Goal: Task Accomplishment & Management: Complete application form

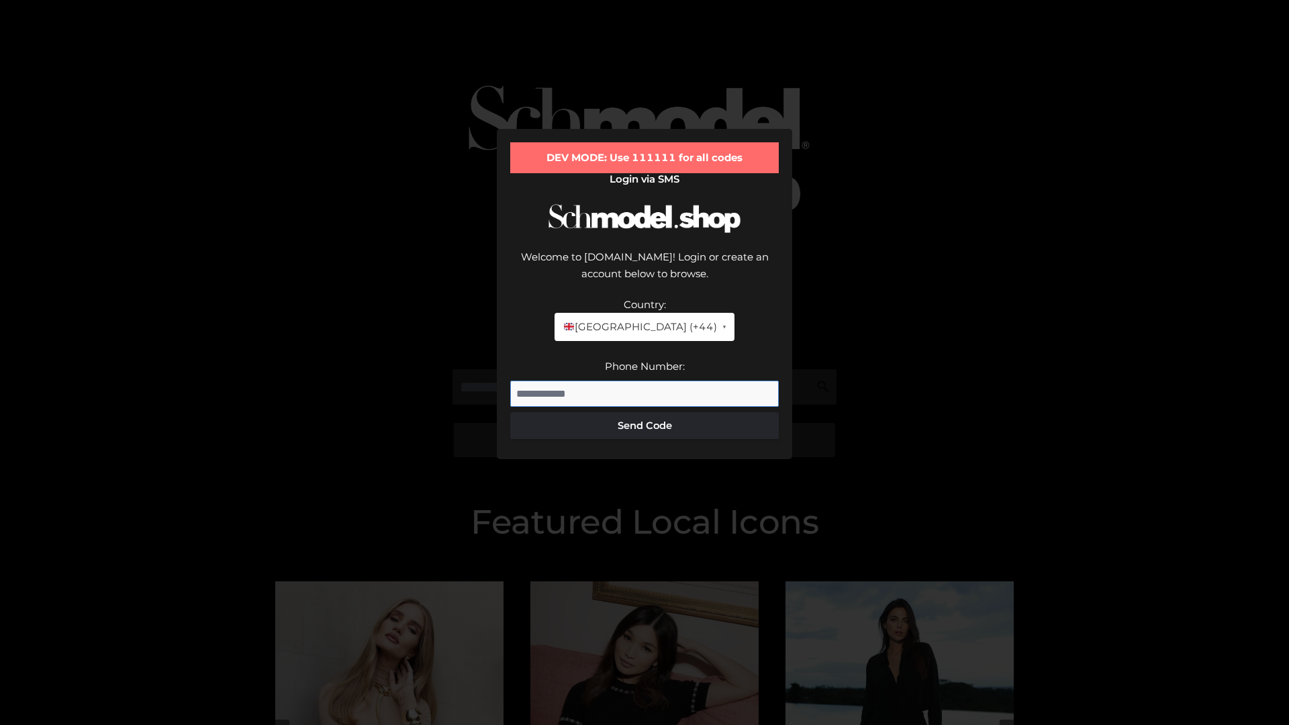
click at [645, 381] on input "Phone Number:" at bounding box center [644, 394] width 269 height 27
type input "**********"
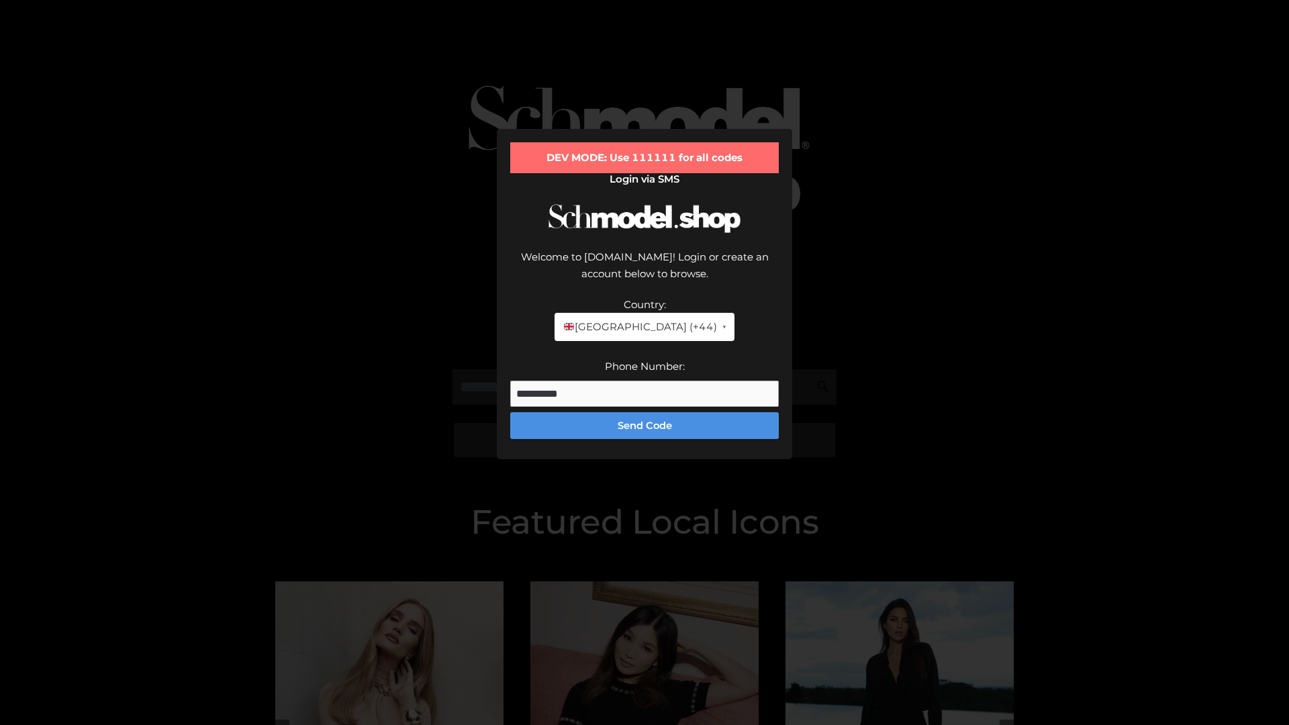
click at [645, 412] on button "Send Code" at bounding box center [644, 425] width 269 height 27
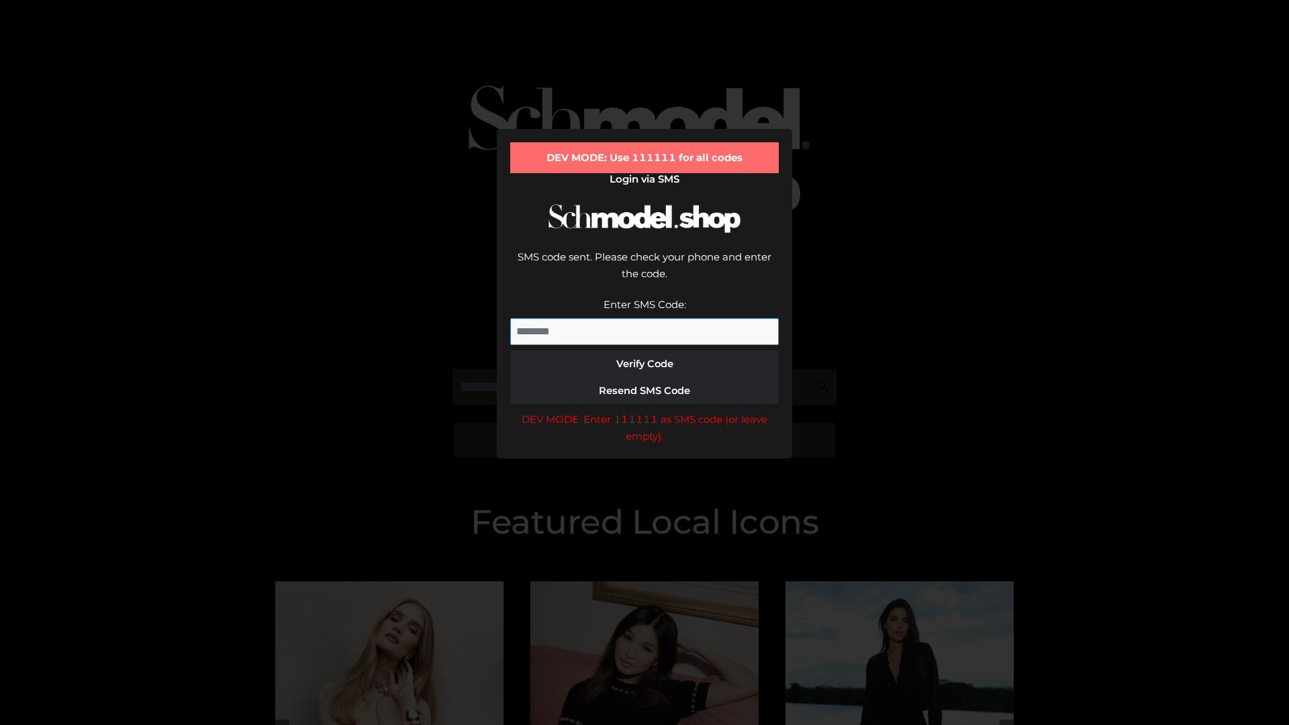
click at [645, 318] on input "Enter SMS Code:" at bounding box center [644, 331] width 269 height 27
type input "******"
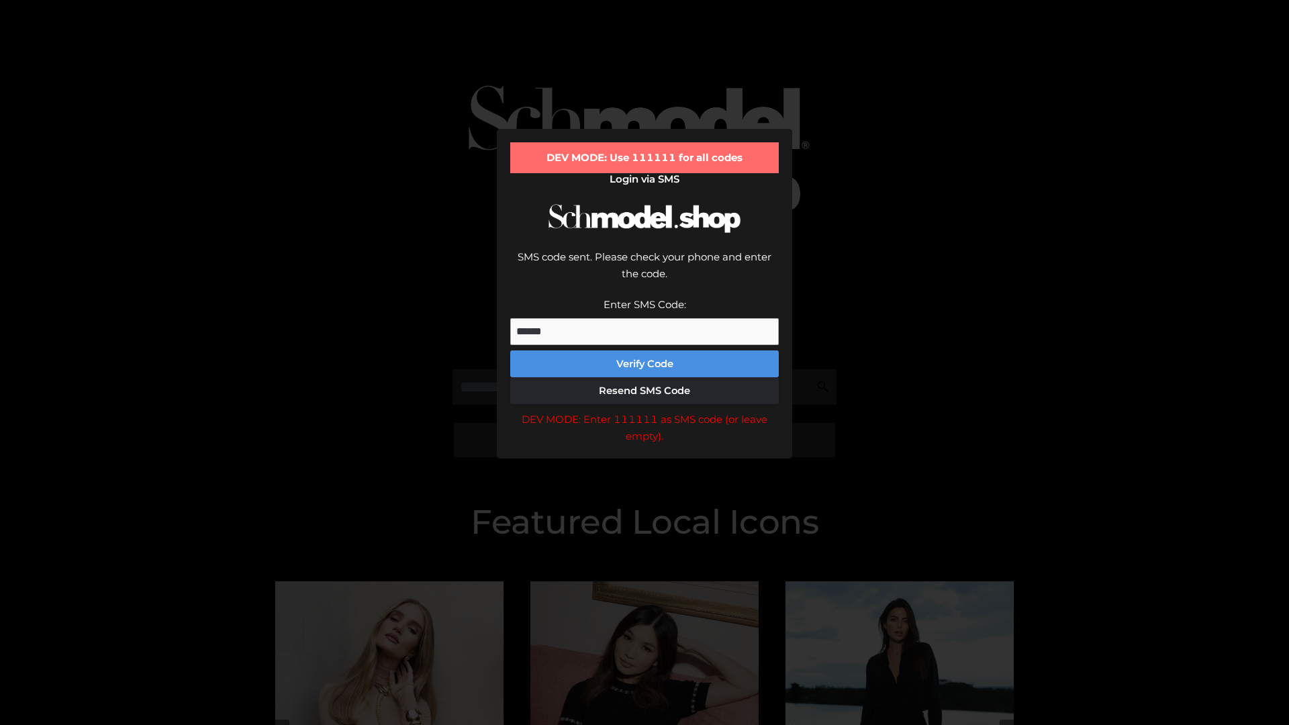
click at [645, 351] on button "Verify Code" at bounding box center [644, 364] width 269 height 27
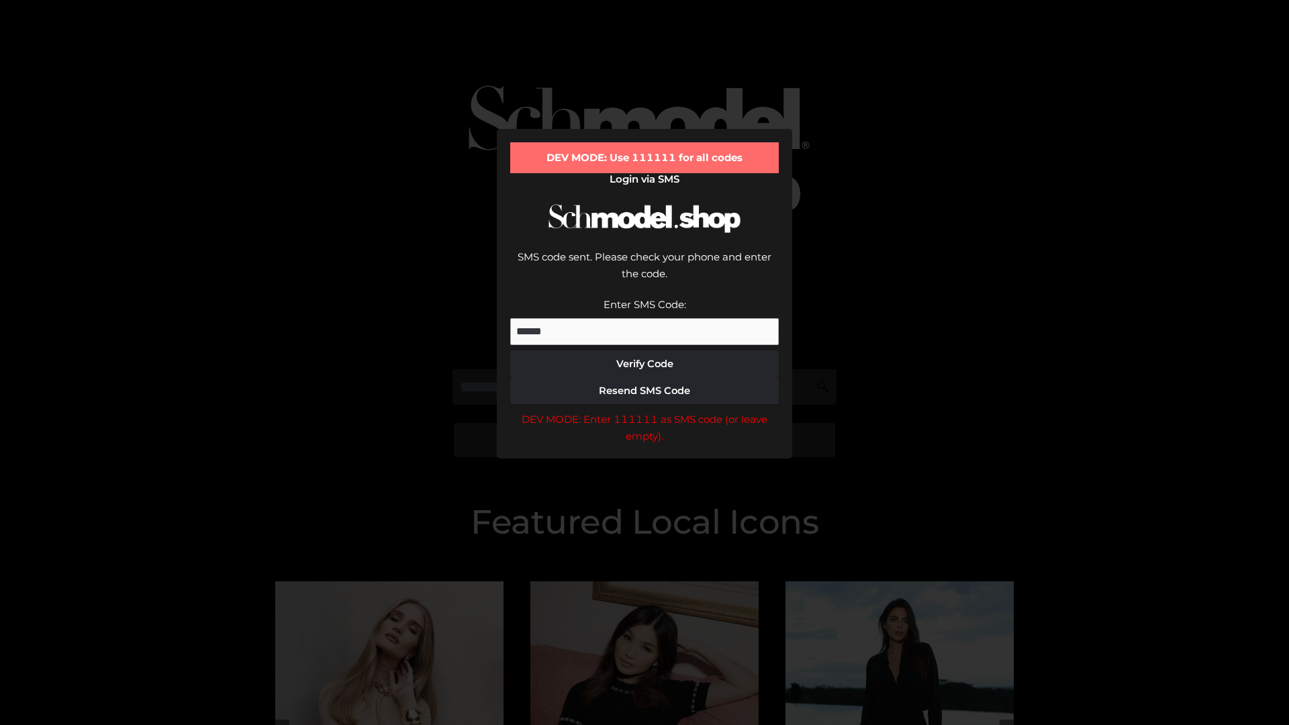
click at [645, 411] on div "DEV MODE: Enter 111111 as SMS code (or leave empty)." at bounding box center [644, 428] width 269 height 34
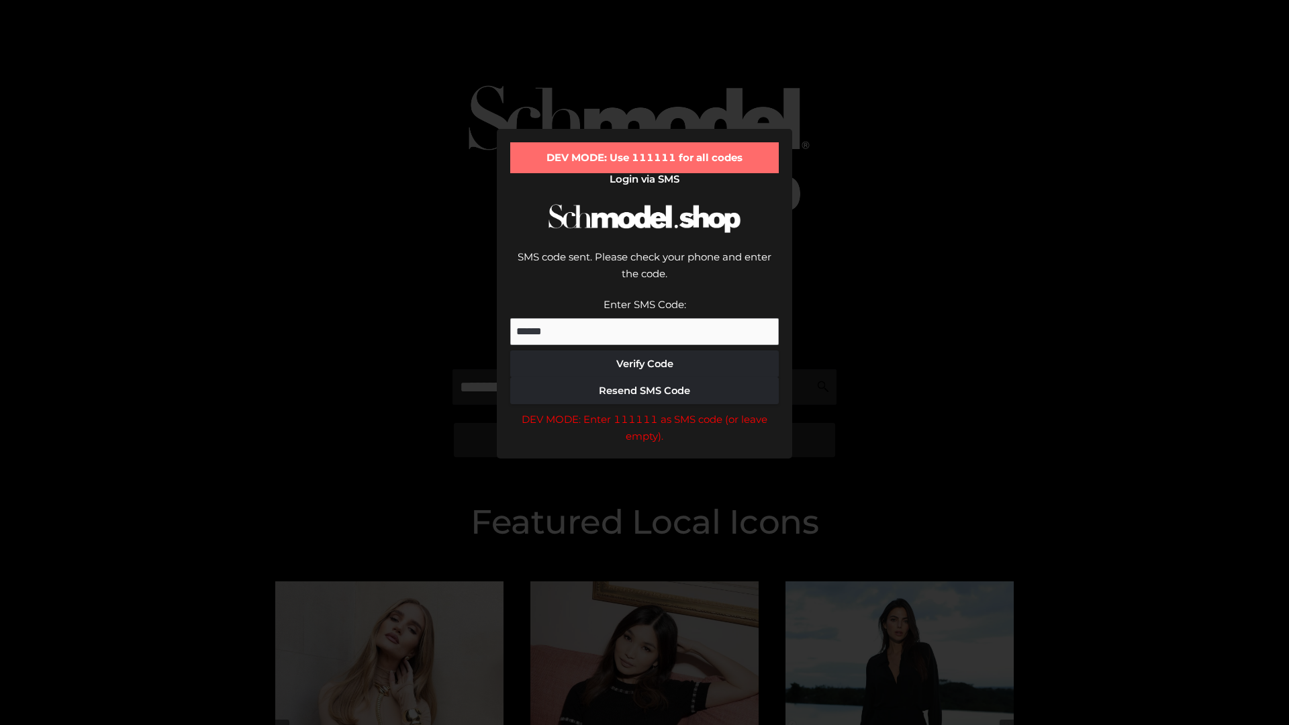
click at [645, 411] on div "DEV MODE: Enter 111111 as SMS code (or leave empty)." at bounding box center [644, 428] width 269 height 34
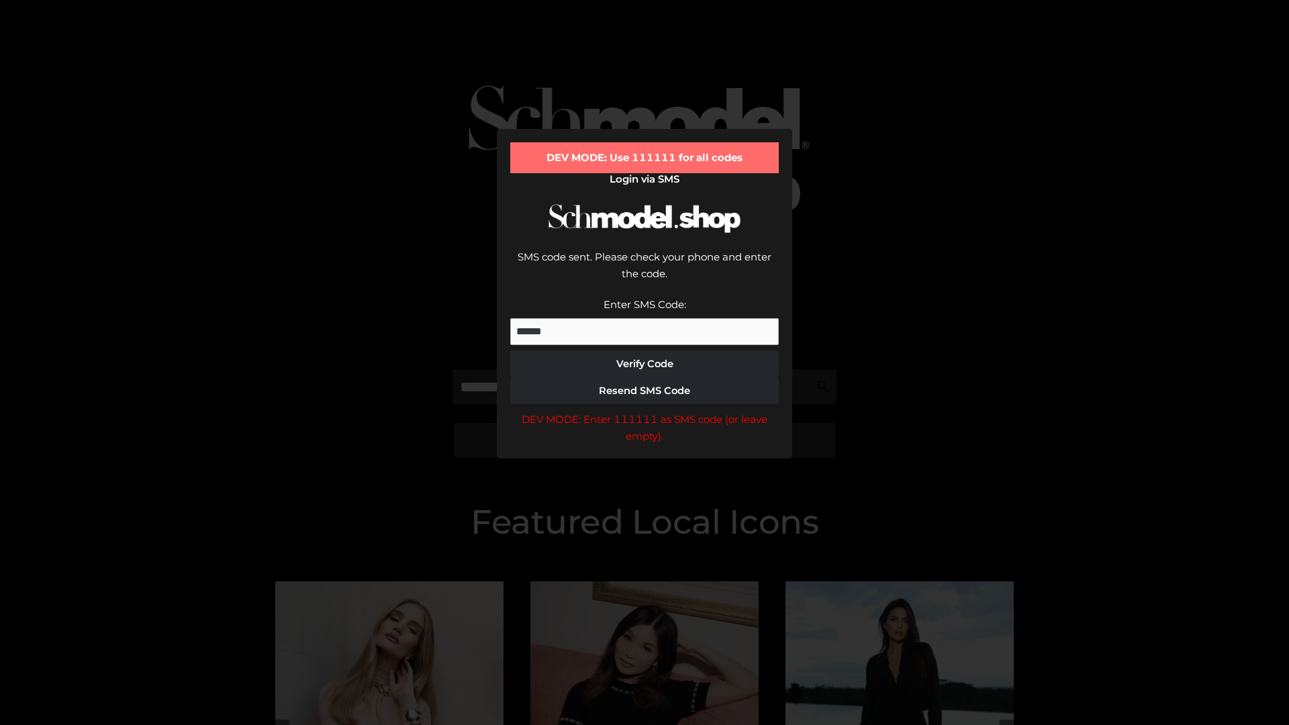
click at [645, 411] on div "DEV MODE: Enter 111111 as SMS code (or leave empty)." at bounding box center [644, 428] width 269 height 34
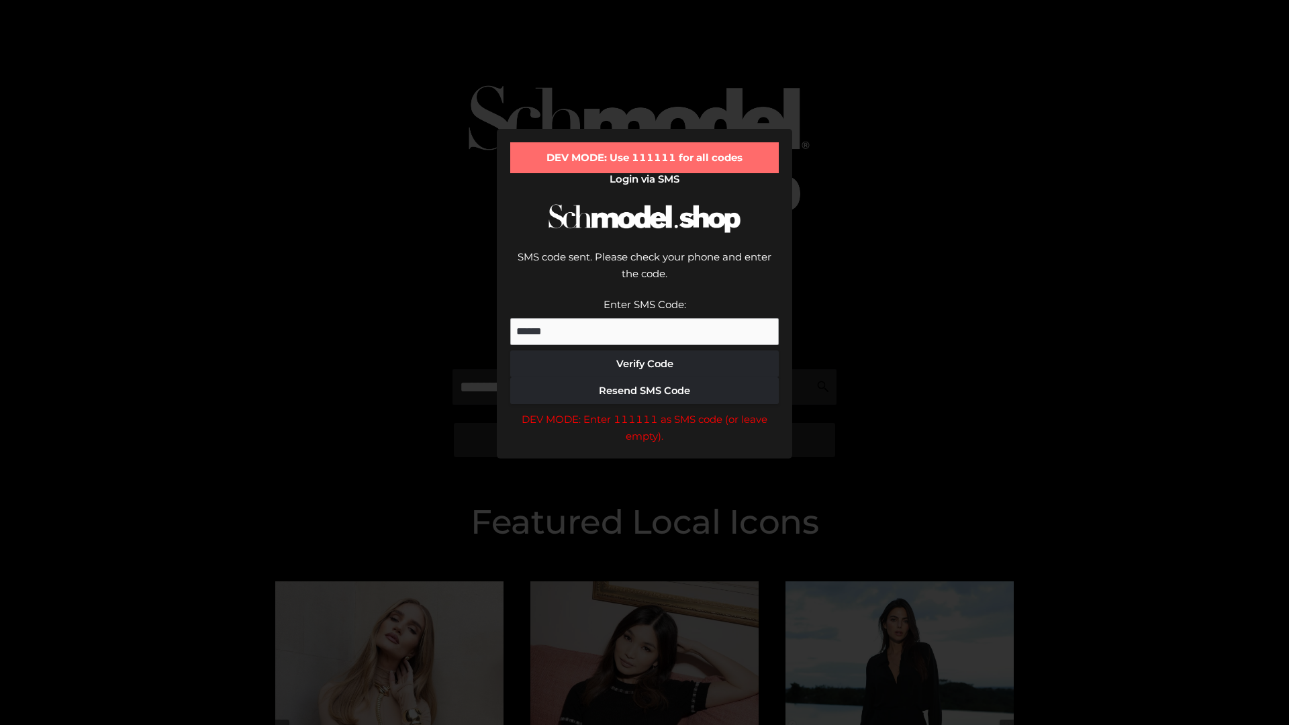
click at [645, 411] on div "DEV MODE: Enter 111111 as SMS code (or leave empty)." at bounding box center [644, 428] width 269 height 34
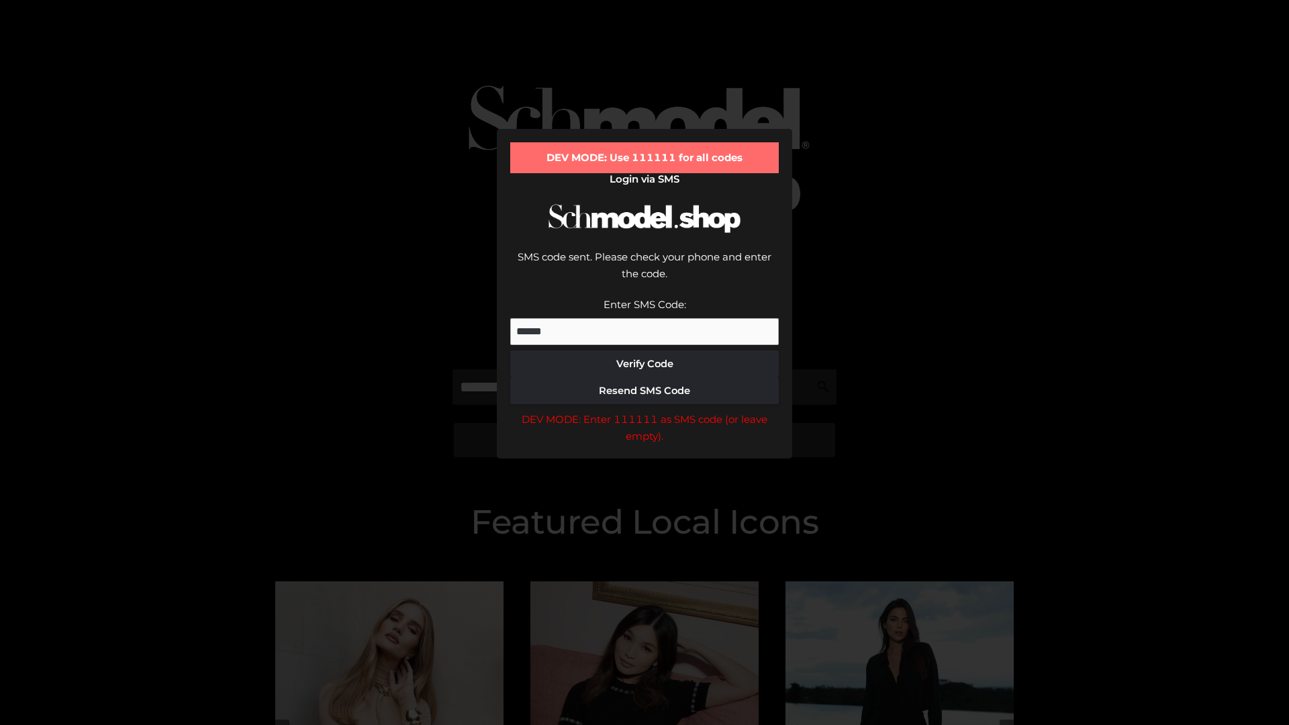
click at [645, 411] on div "DEV MODE: Enter 111111 as SMS code (or leave empty)." at bounding box center [644, 428] width 269 height 34
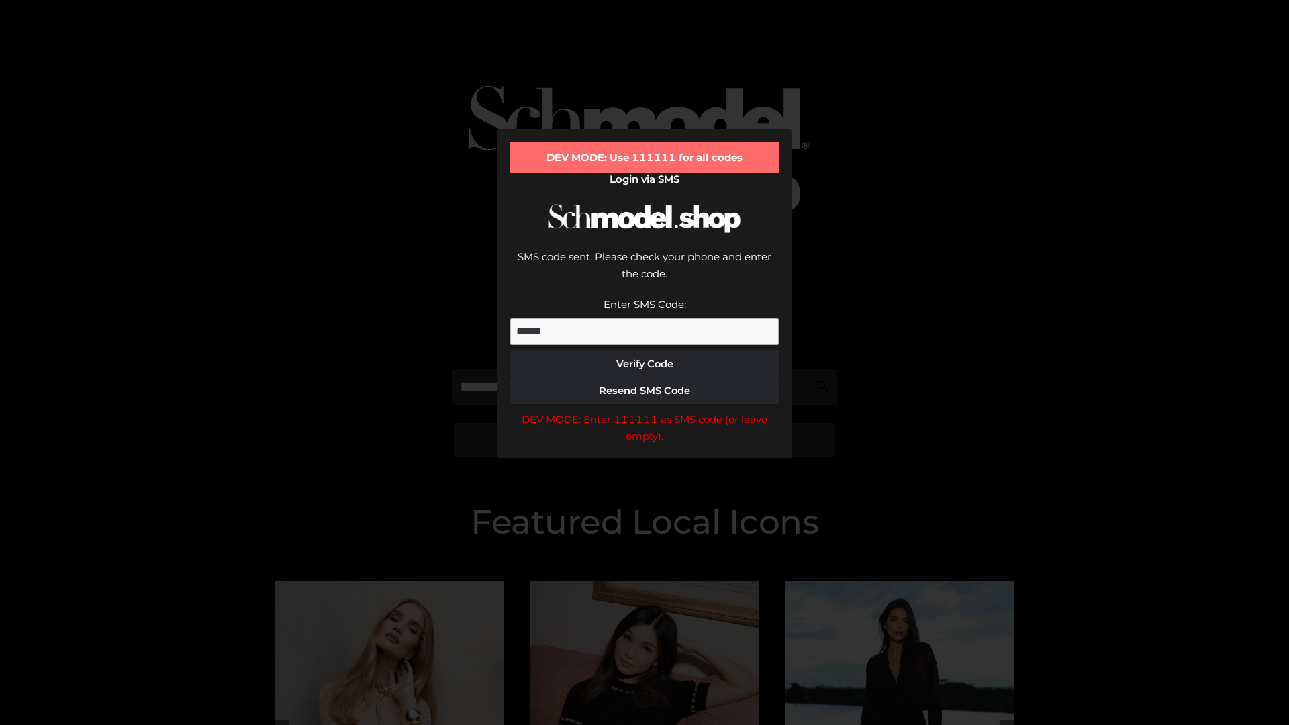
click at [645, 411] on div "DEV MODE: Enter 111111 as SMS code (or leave empty)." at bounding box center [644, 428] width 269 height 34
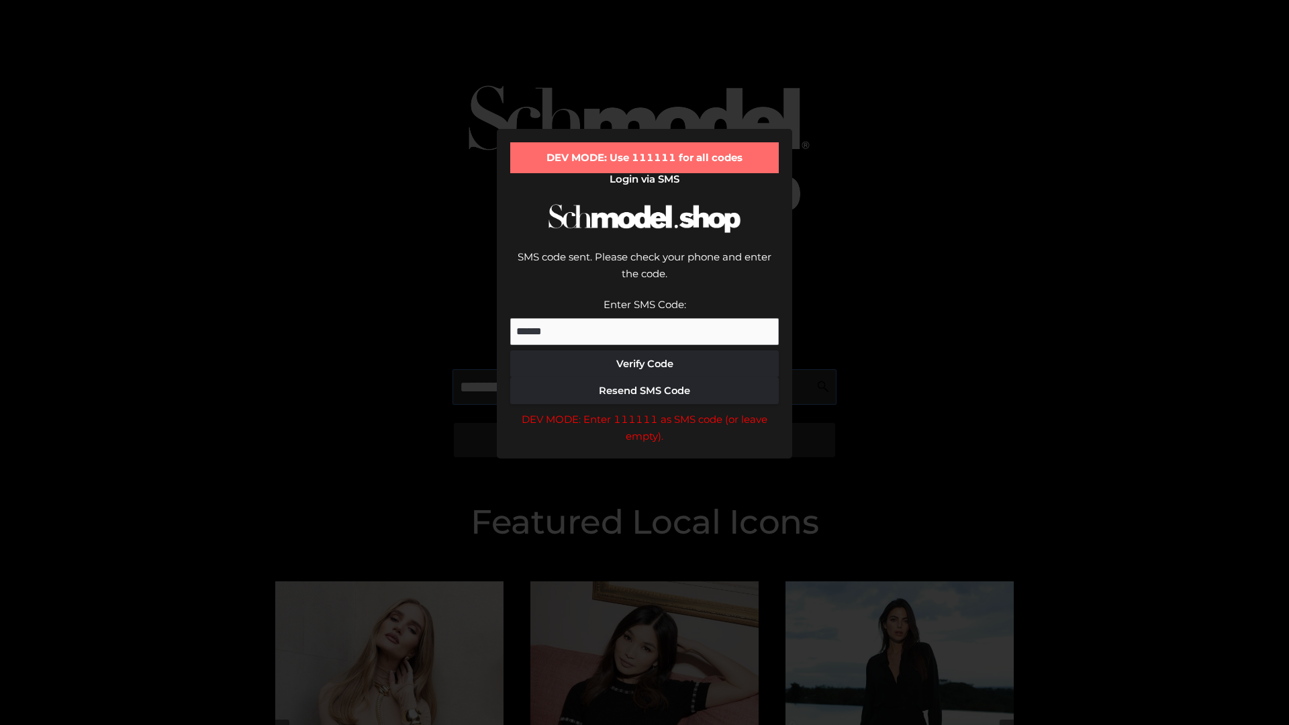
scroll to position [0, 69]
click at [645, 411] on div "DEV MODE: Enter 111111 as SMS code (or leave empty)." at bounding box center [644, 428] width 269 height 34
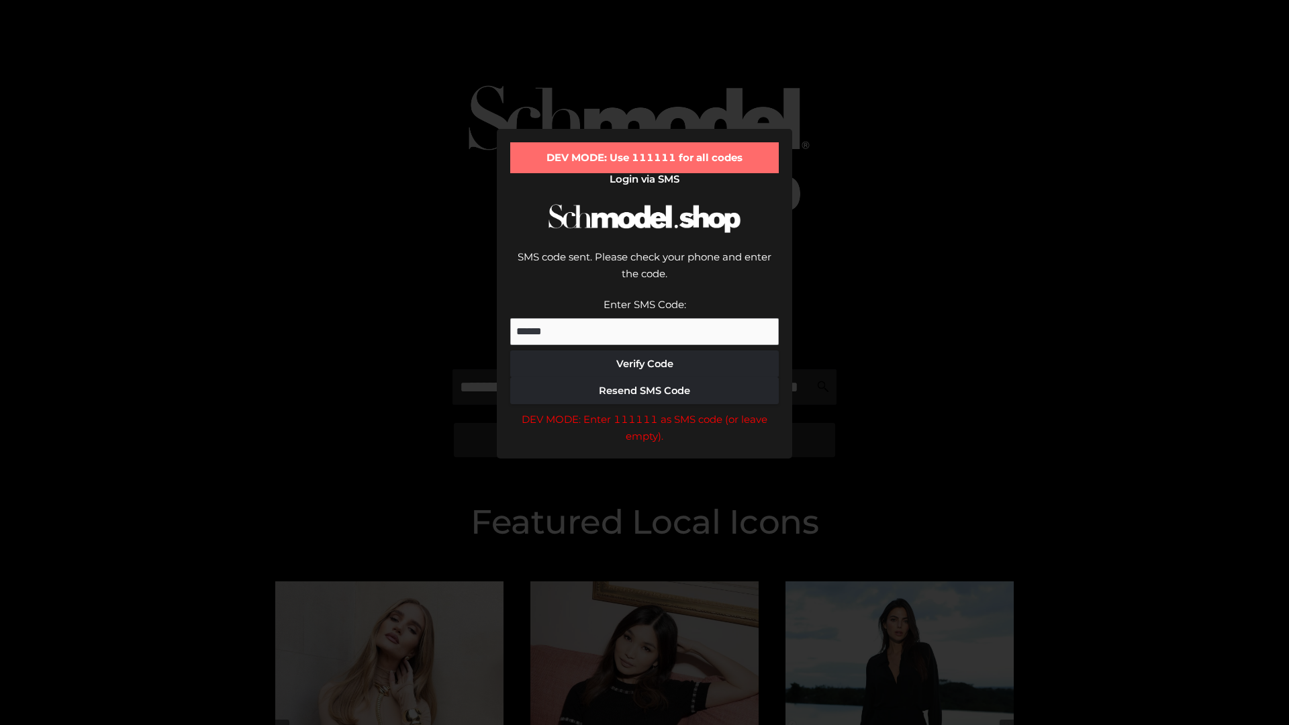
click at [645, 411] on div "DEV MODE: Enter 111111 as SMS code (or leave empty)." at bounding box center [644, 428] width 269 height 34
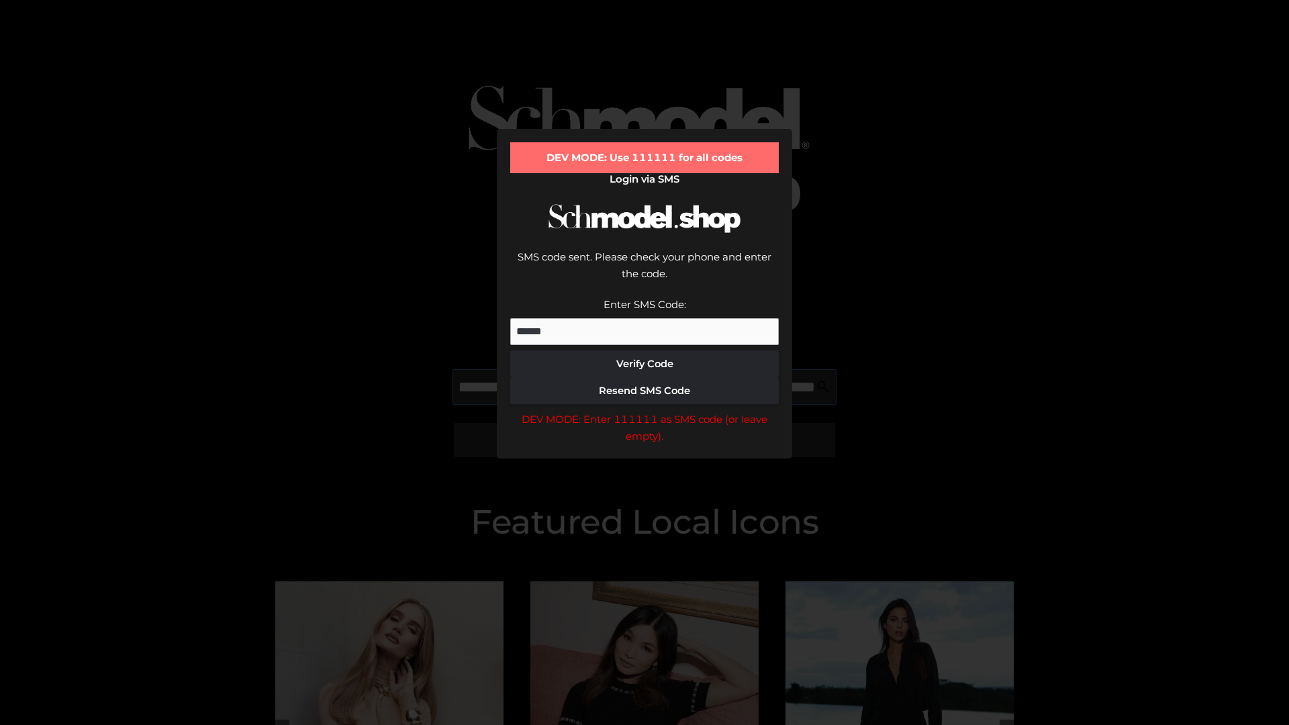
scroll to position [0, 146]
click at [645, 411] on div "DEV MODE: Enter 111111 as SMS code (or leave empty)." at bounding box center [644, 428] width 269 height 34
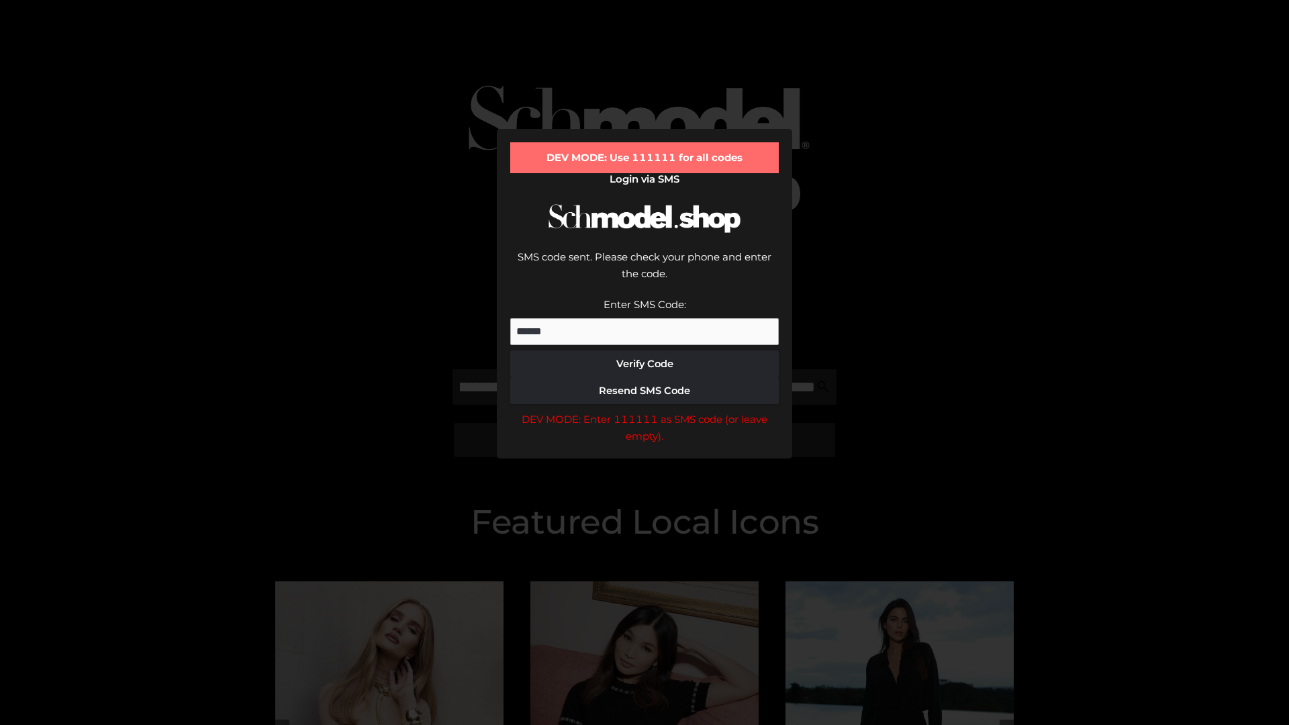
click at [645, 411] on div "DEV MODE: Enter 111111 as SMS code (or leave empty)." at bounding box center [644, 428] width 269 height 34
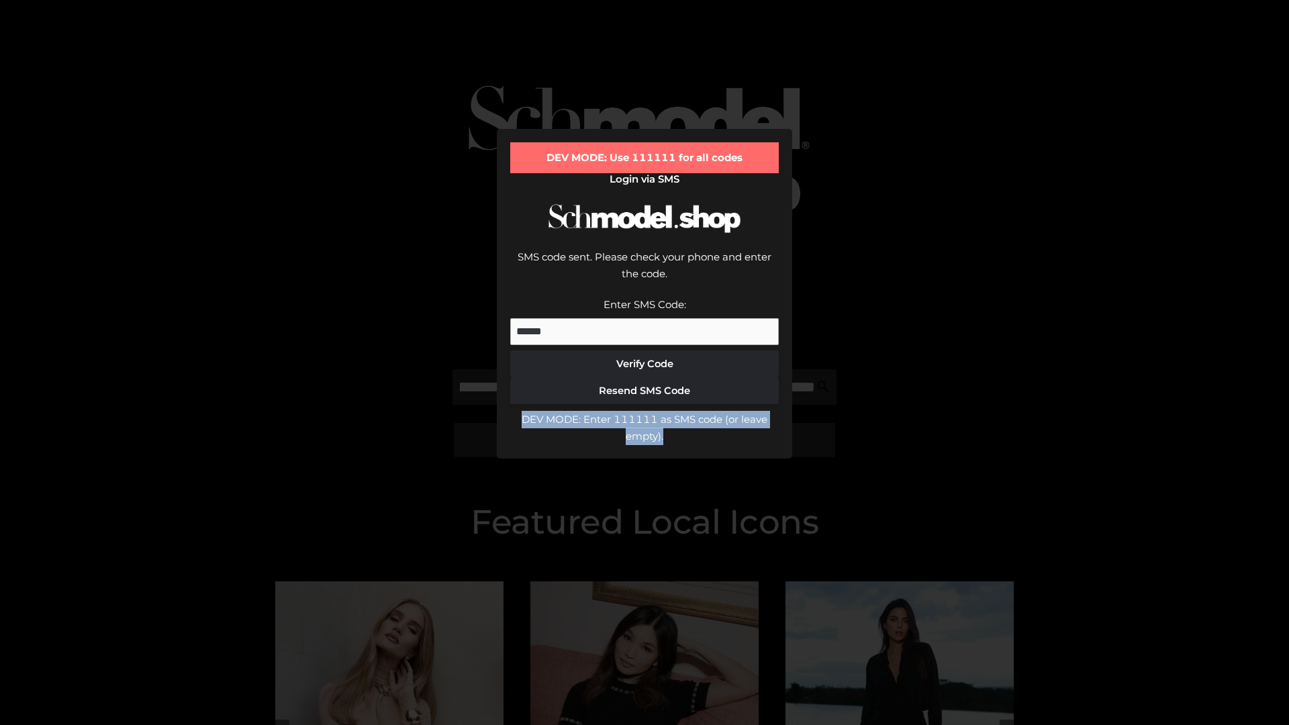
scroll to position [0, 0]
type input "**********"
